Goal: Information Seeking & Learning: Learn about a topic

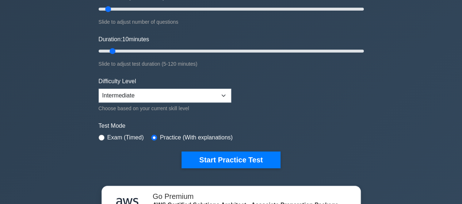
scroll to position [109, 0]
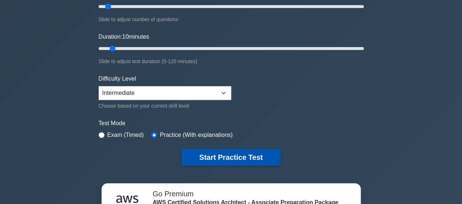
click at [238, 160] on button "Start Practice Test" at bounding box center [230, 157] width 99 height 17
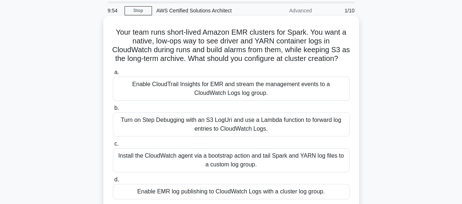
scroll to position [36, 0]
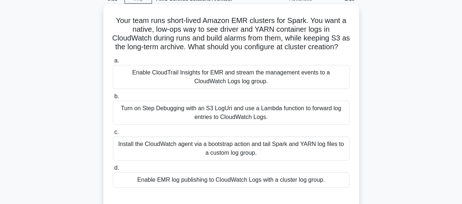
click at [243, 121] on div "Turn on Step Debugging with an S3 LogUri and use a Lambda function to forward l…" at bounding box center [231, 113] width 236 height 24
click at [113, 99] on input "b. Turn on Step Debugging with an S3 LogUri and use a Lambda function to forwar…" at bounding box center [113, 96] width 0 height 5
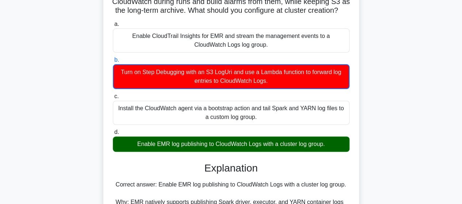
scroll to position [0, 0]
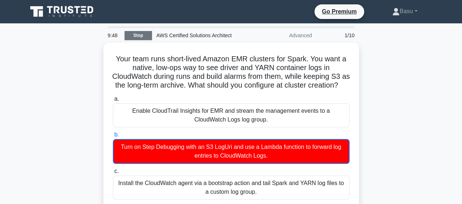
click at [128, 32] on link "Stop" at bounding box center [137, 35] width 27 height 9
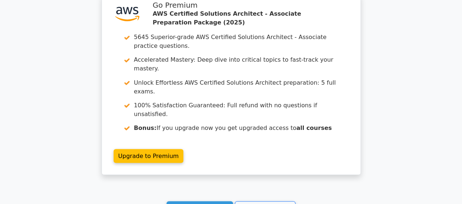
scroll to position [657, 0]
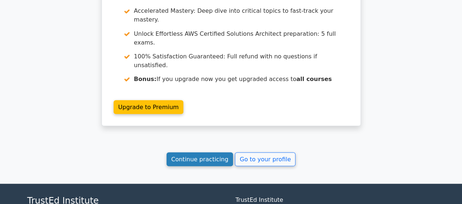
click at [208, 152] on link "Continue practicing" at bounding box center [199, 159] width 67 height 14
